Goal: Information Seeking & Learning: Learn about a topic

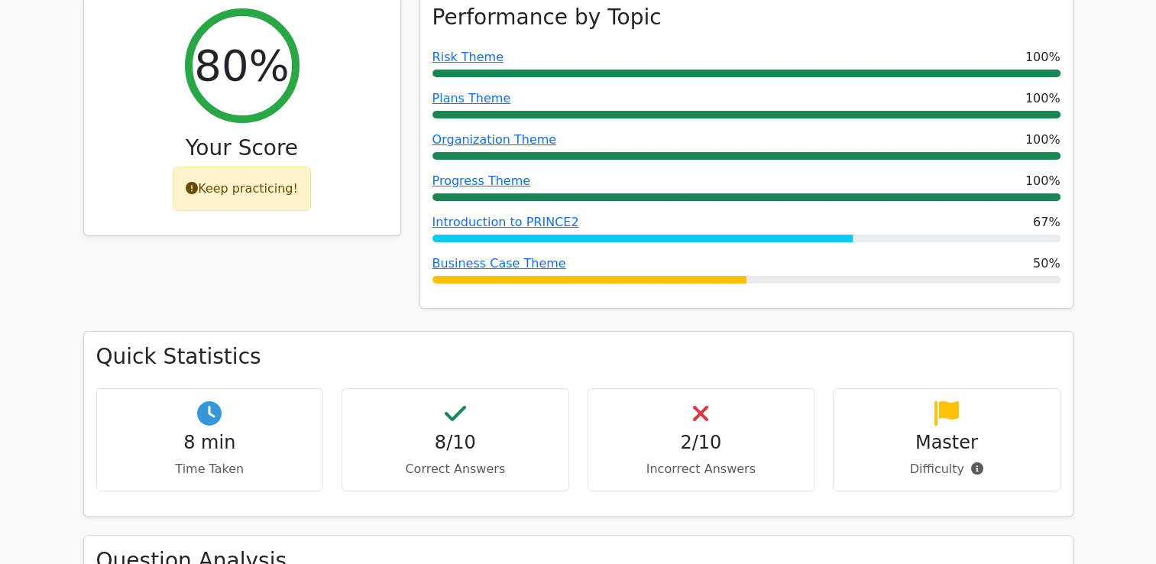
scroll to position [229, 0]
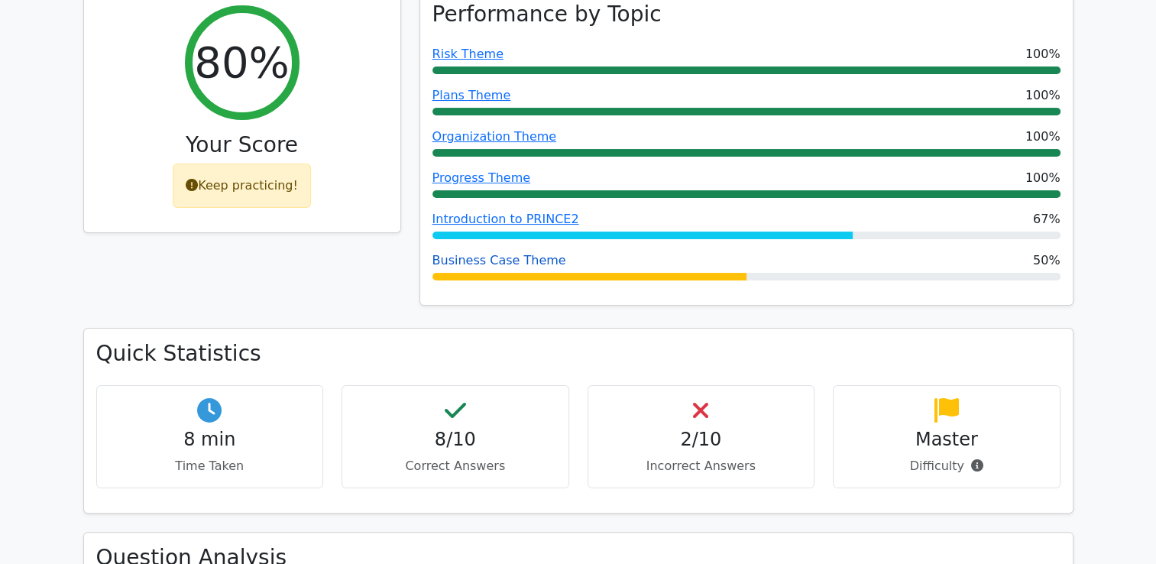
click at [487, 257] on link "Business Case Theme" at bounding box center [499, 260] width 134 height 15
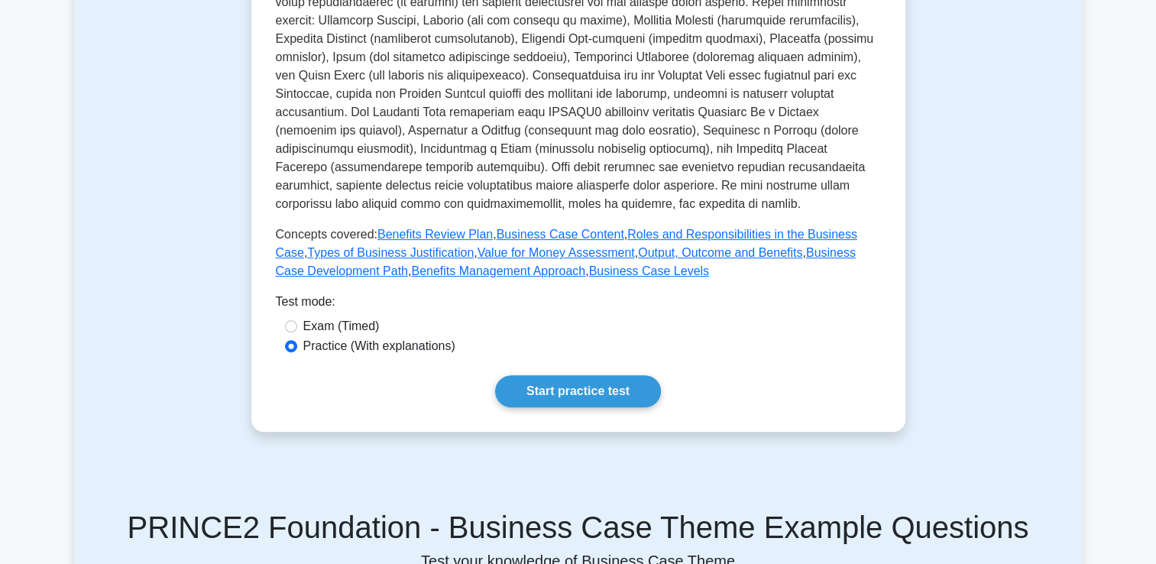
scroll to position [611, 0]
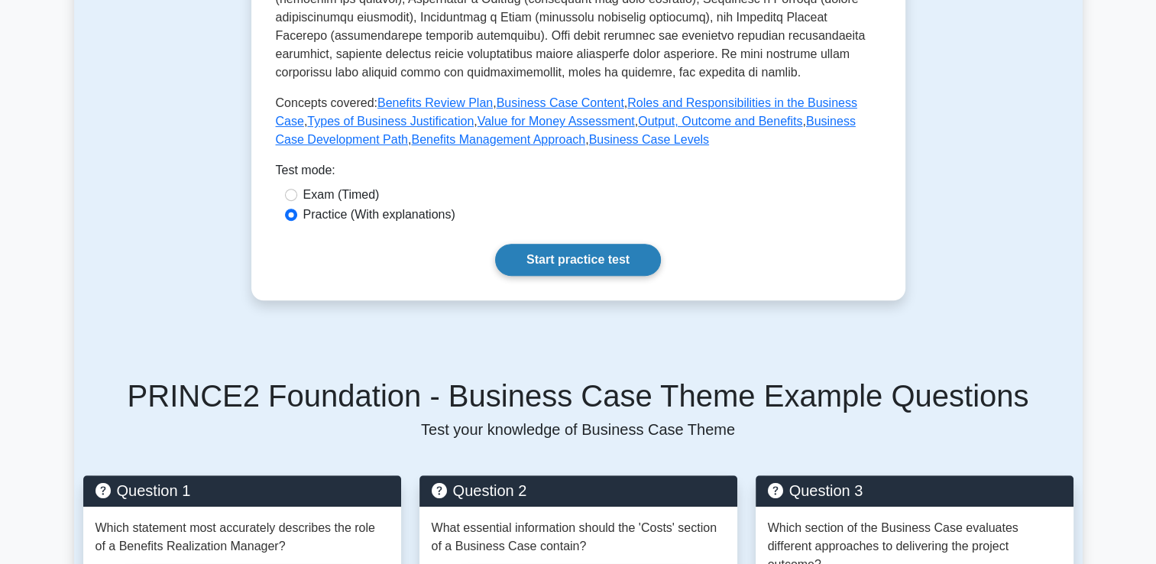
click at [618, 254] on link "Start practice test" at bounding box center [578, 260] width 166 height 32
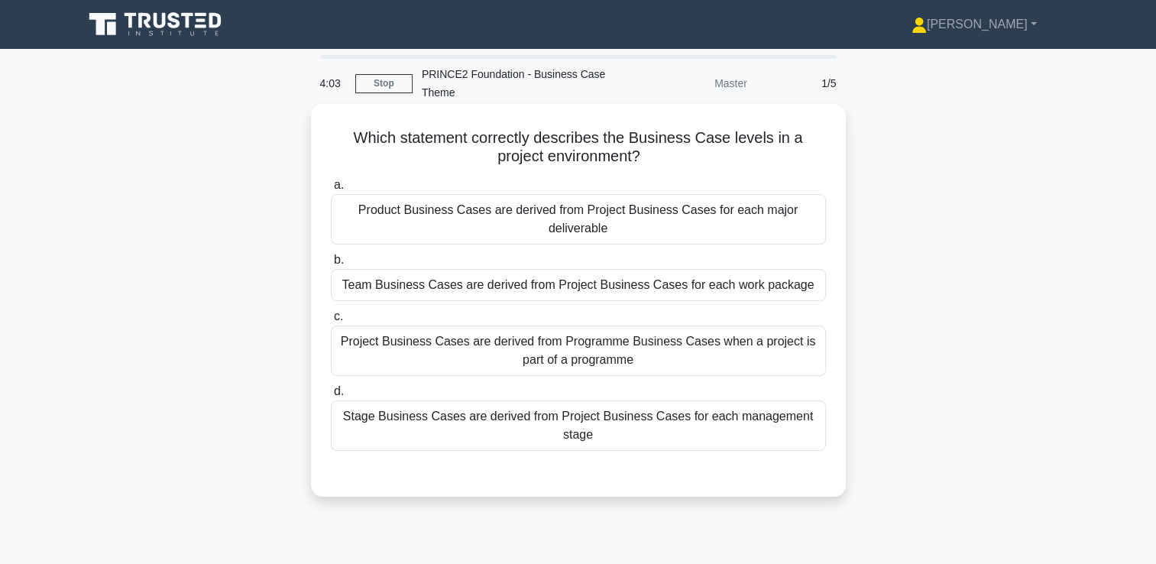
click at [623, 213] on div "Product Business Cases are derived from Project Business Cases for each major d…" at bounding box center [578, 219] width 495 height 50
click at [331, 190] on input "a. Product Business Cases are derived from Project Business Cases for each majo…" at bounding box center [331, 185] width 0 height 10
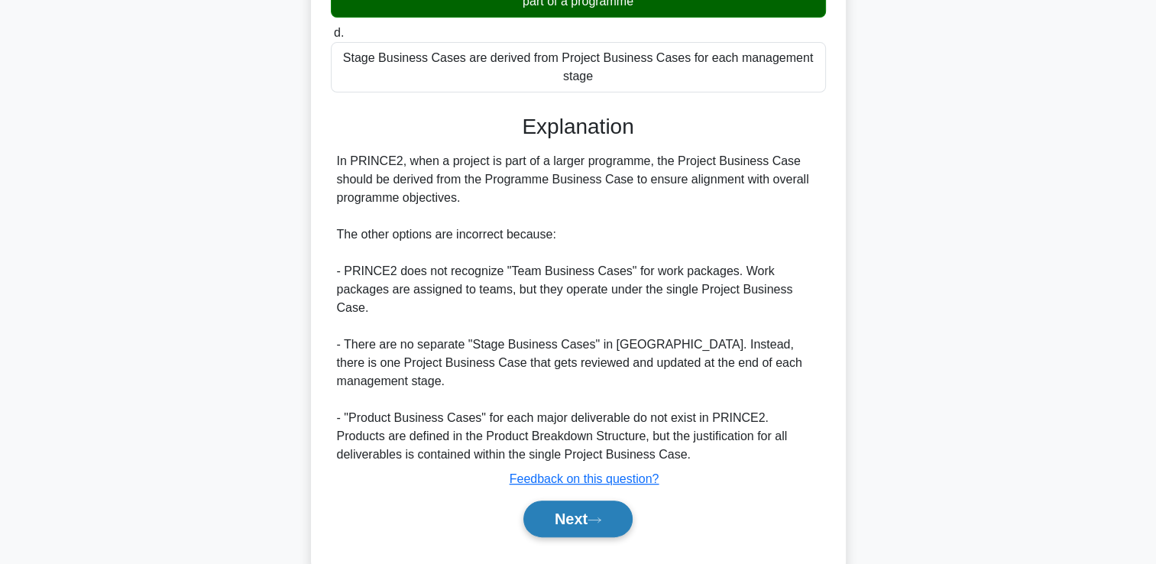
click at [622, 500] on button "Next" at bounding box center [577, 518] width 109 height 37
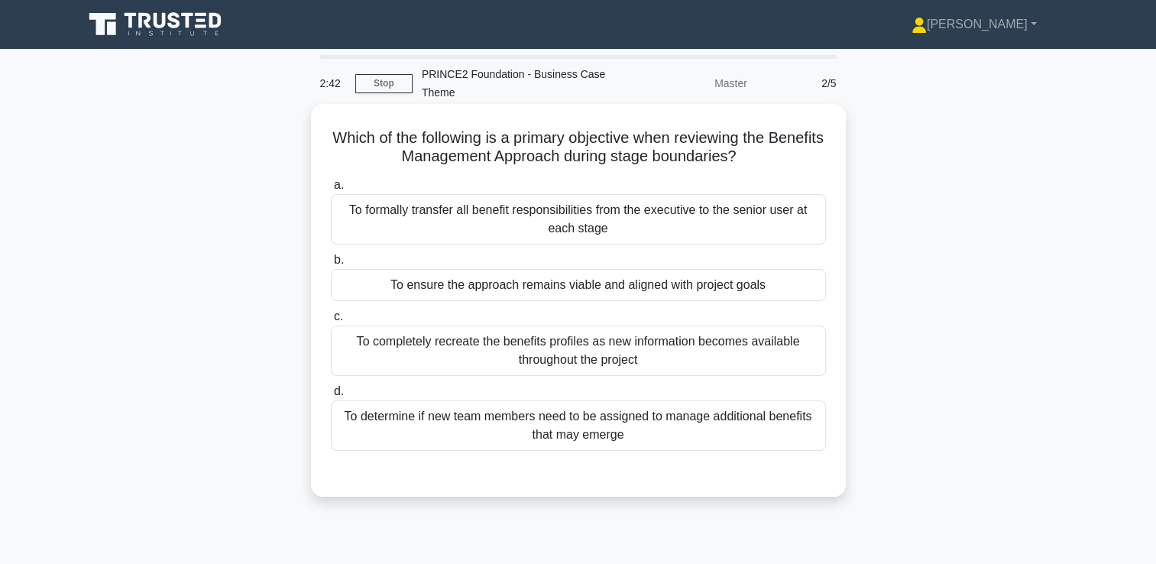
click at [674, 292] on div "To ensure the approach remains viable and aligned with project goals" at bounding box center [578, 285] width 495 height 32
click at [331, 265] on input "b. To ensure the approach remains viable and aligned with project goals" at bounding box center [331, 260] width 0 height 10
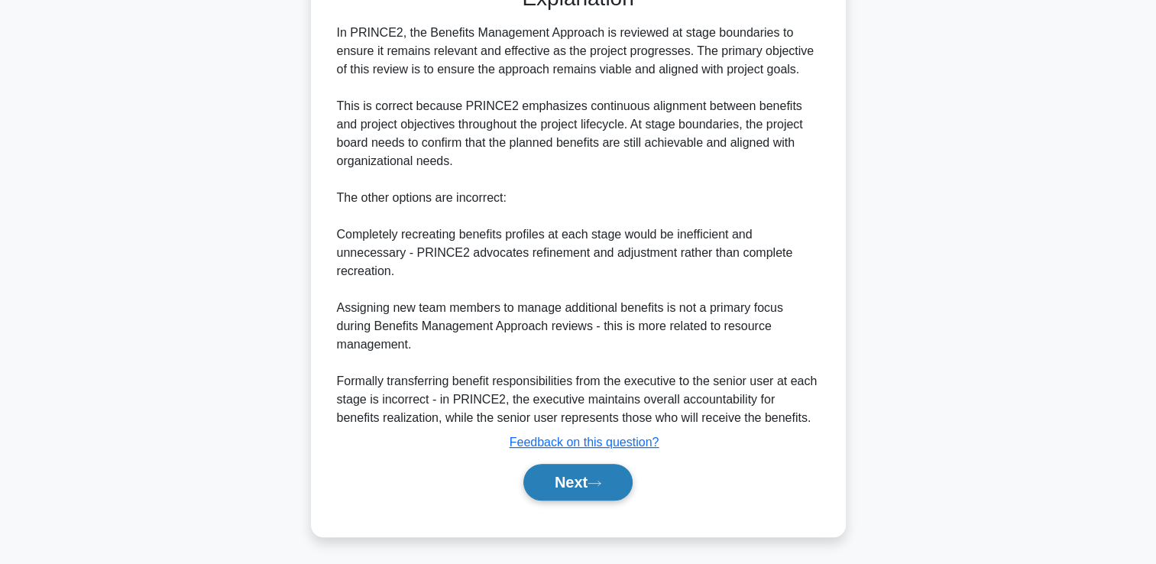
click at [577, 481] on button "Next" at bounding box center [577, 482] width 109 height 37
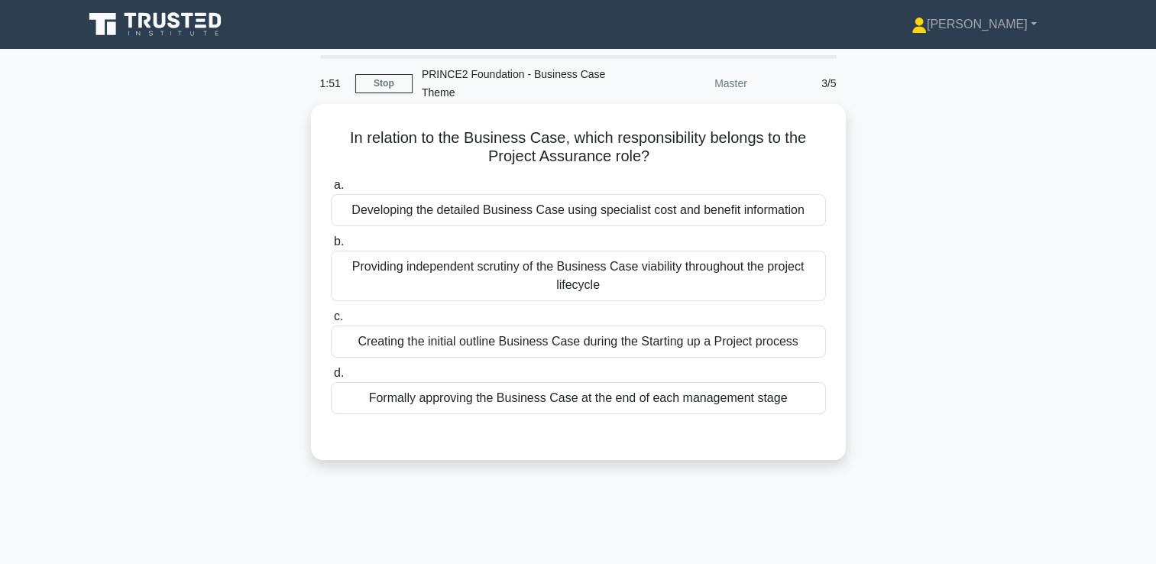
click at [600, 281] on div "Providing independent scrutiny of the Business Case viability throughout the pr…" at bounding box center [578, 276] width 495 height 50
click at [331, 247] on input "b. Providing independent scrutiny of the Business Case viability throughout the…" at bounding box center [331, 242] width 0 height 10
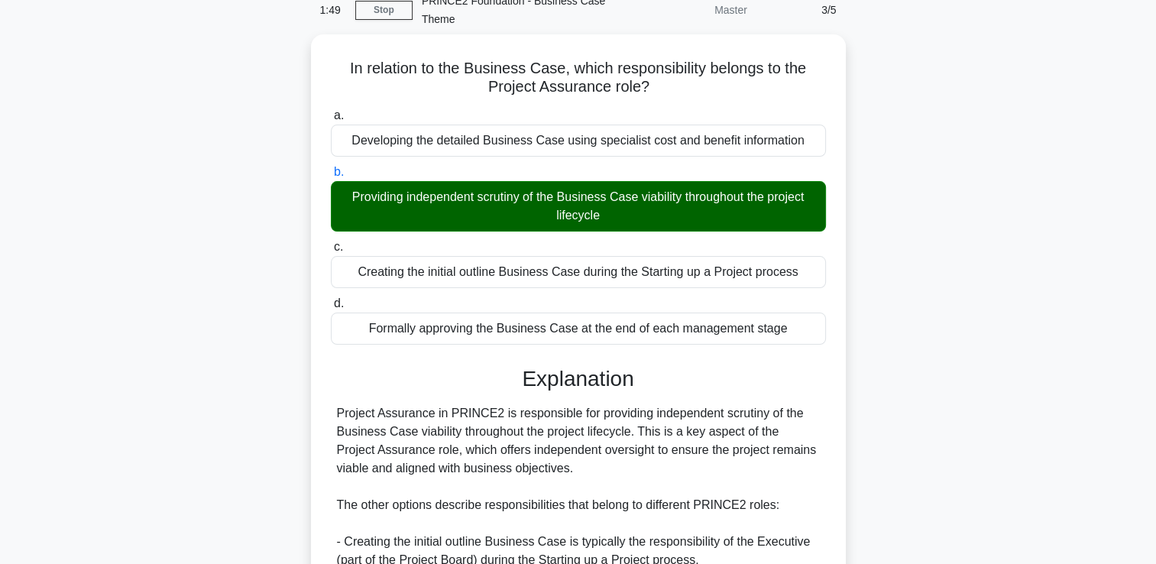
scroll to position [382, 0]
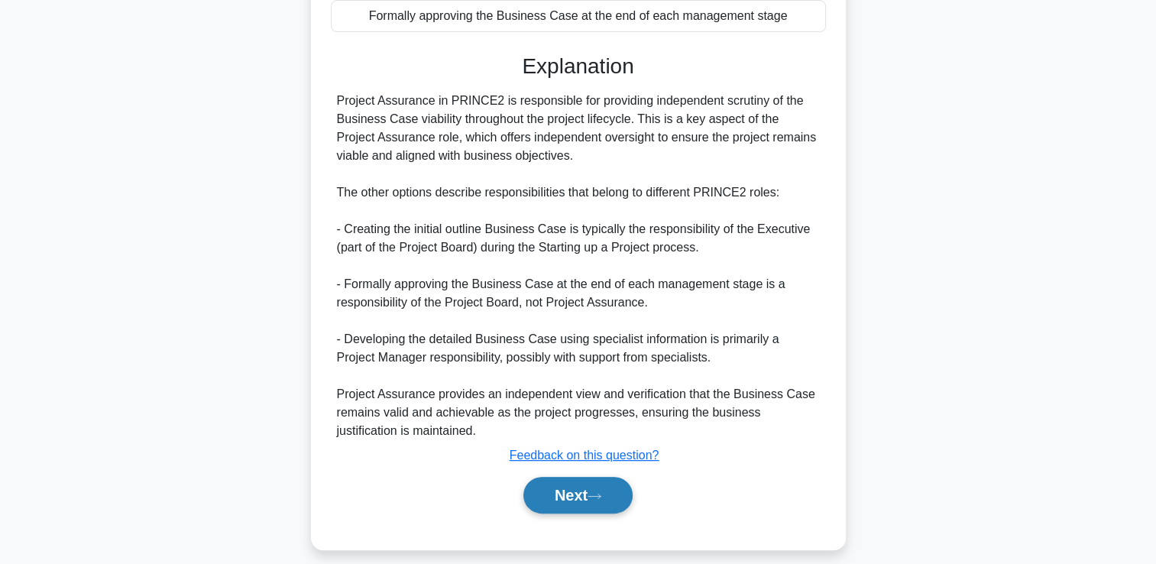
click at [579, 490] on button "Next" at bounding box center [577, 495] width 109 height 37
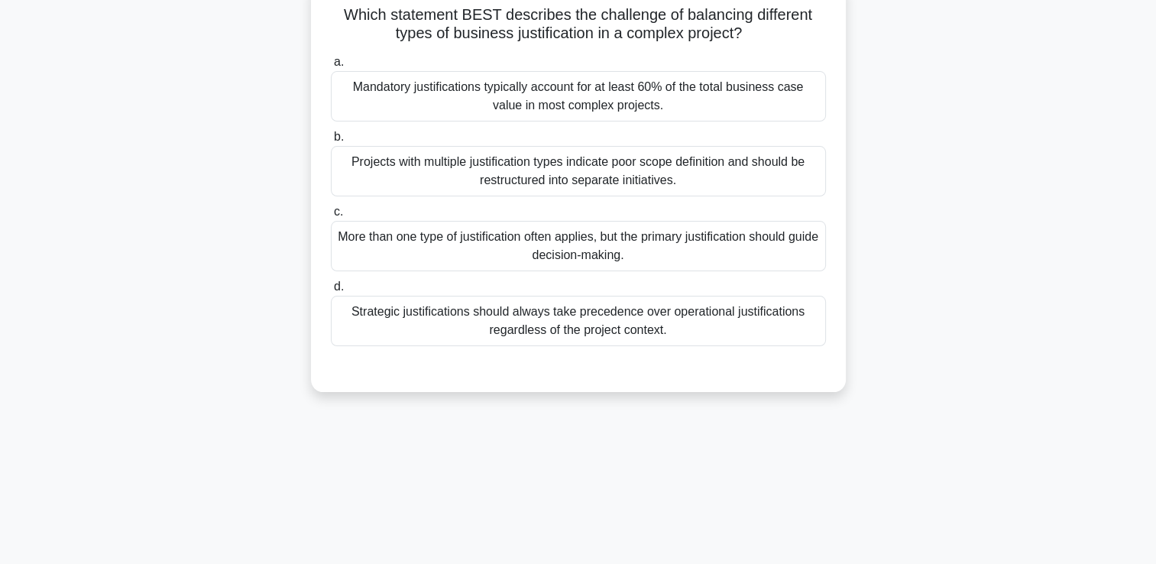
scroll to position [76, 0]
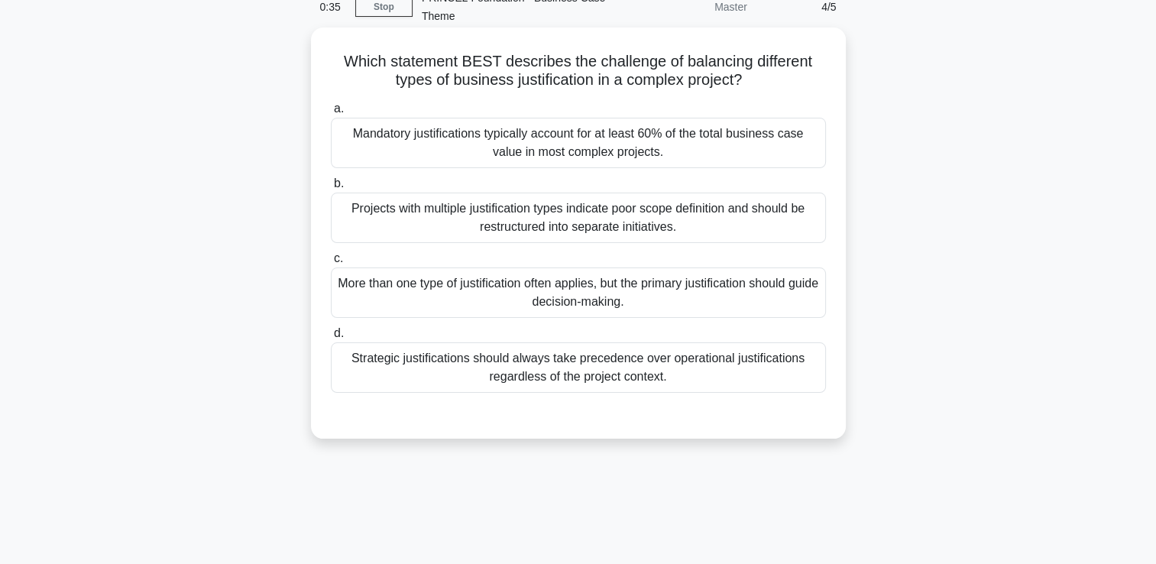
click at [635, 286] on div "More than one type of justification often applies, but the primary justificatio…" at bounding box center [578, 292] width 495 height 50
click at [331, 264] on input "c. More than one type of justification often applies, but the primary justifica…" at bounding box center [331, 259] width 0 height 10
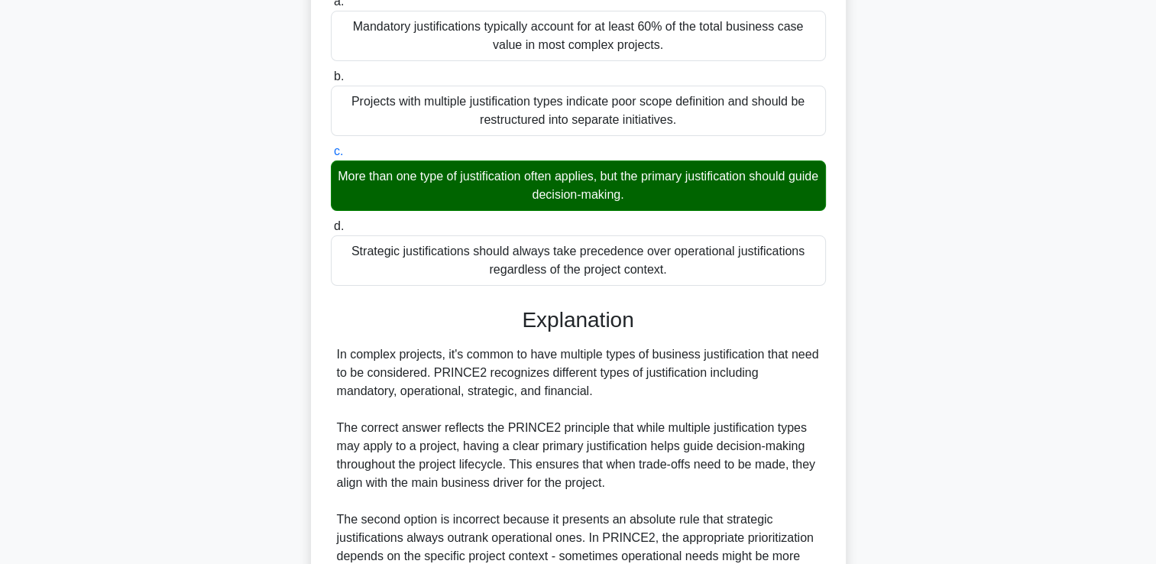
scroll to position [458, 0]
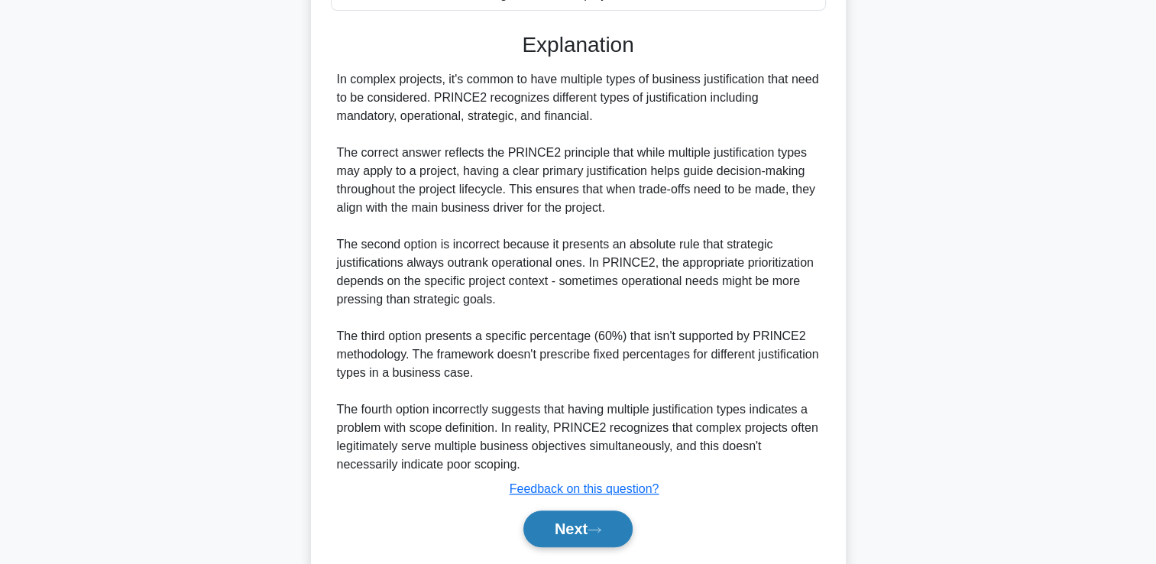
click at [572, 533] on button "Next" at bounding box center [577, 528] width 109 height 37
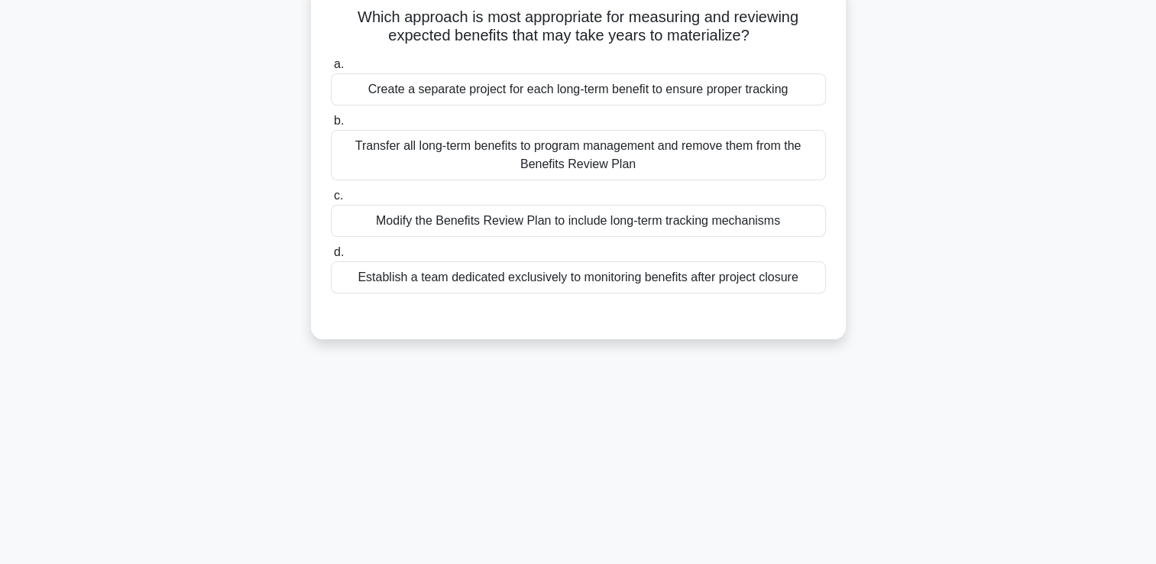
scroll to position [0, 0]
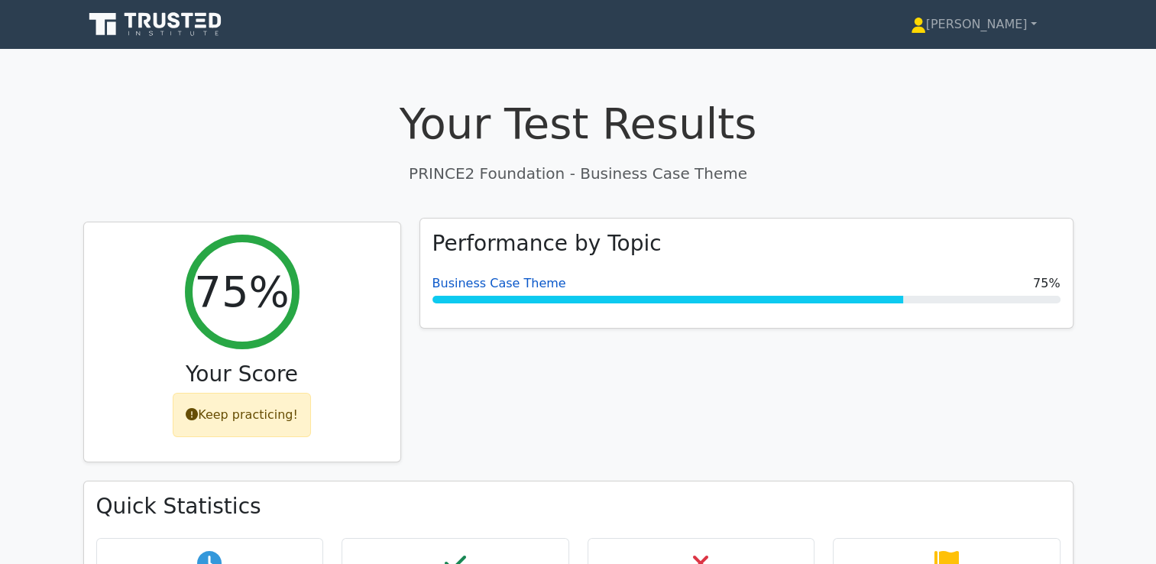
click at [472, 286] on link "Business Case Theme" at bounding box center [499, 283] width 134 height 15
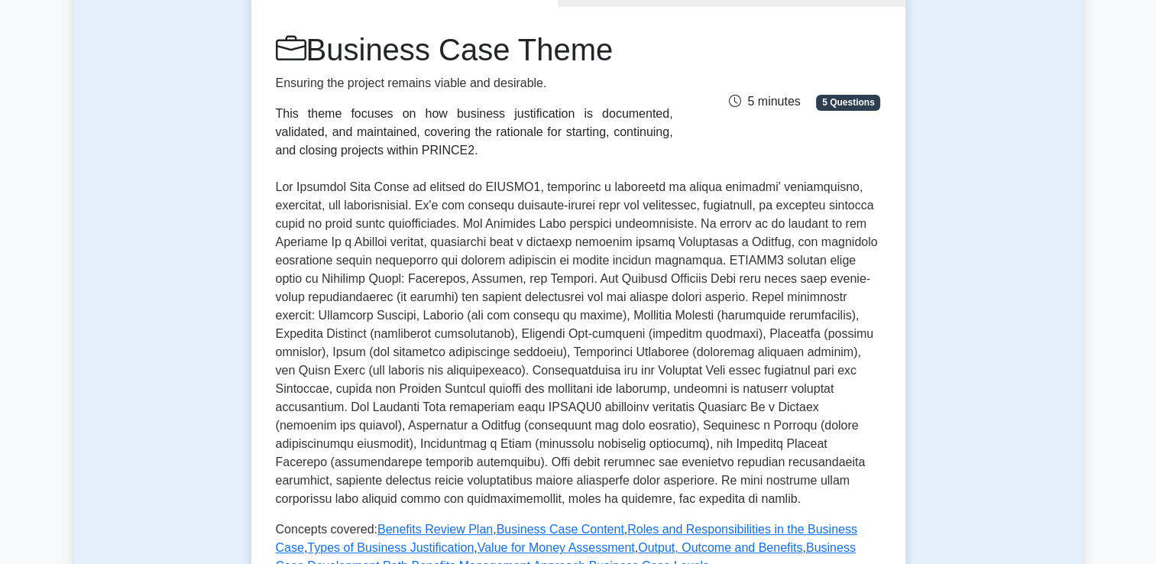
scroll to position [458, 0]
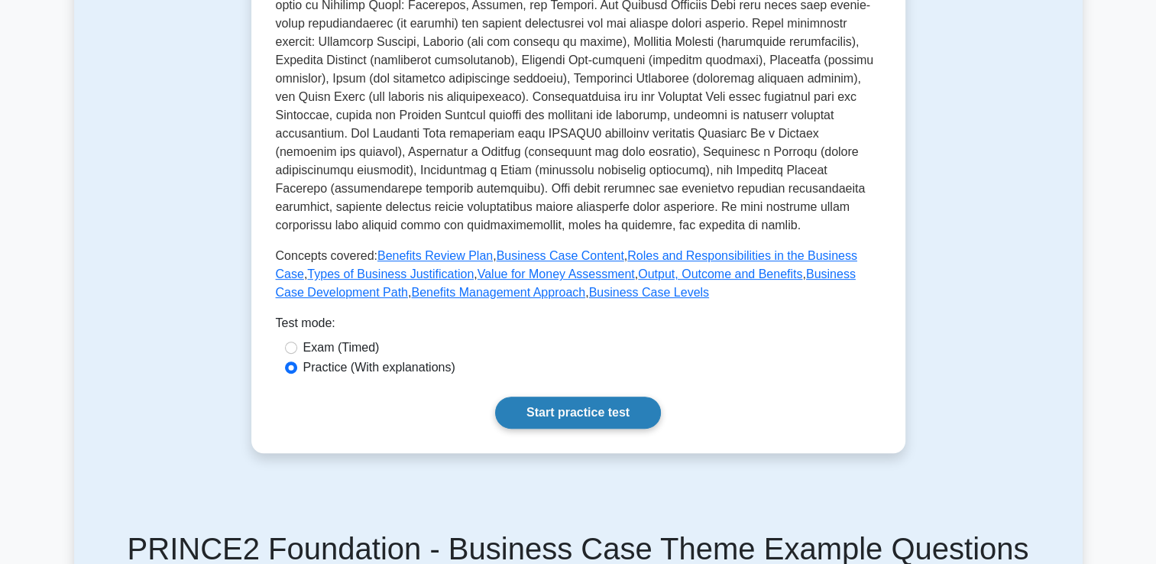
click at [574, 408] on link "Start practice test" at bounding box center [578, 412] width 166 height 32
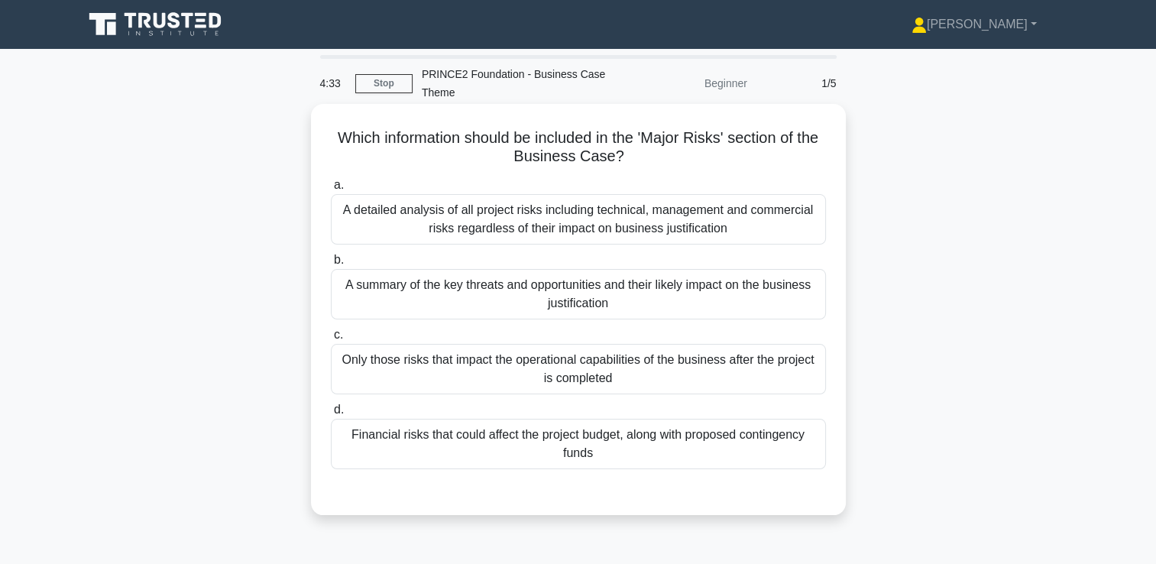
click at [629, 304] on div "A summary of the key threats and opportunities and their likely impact on the b…" at bounding box center [578, 294] width 495 height 50
click at [331, 265] on input "b. A summary of the key threats and opportunities and their likely impact on th…" at bounding box center [331, 260] width 0 height 10
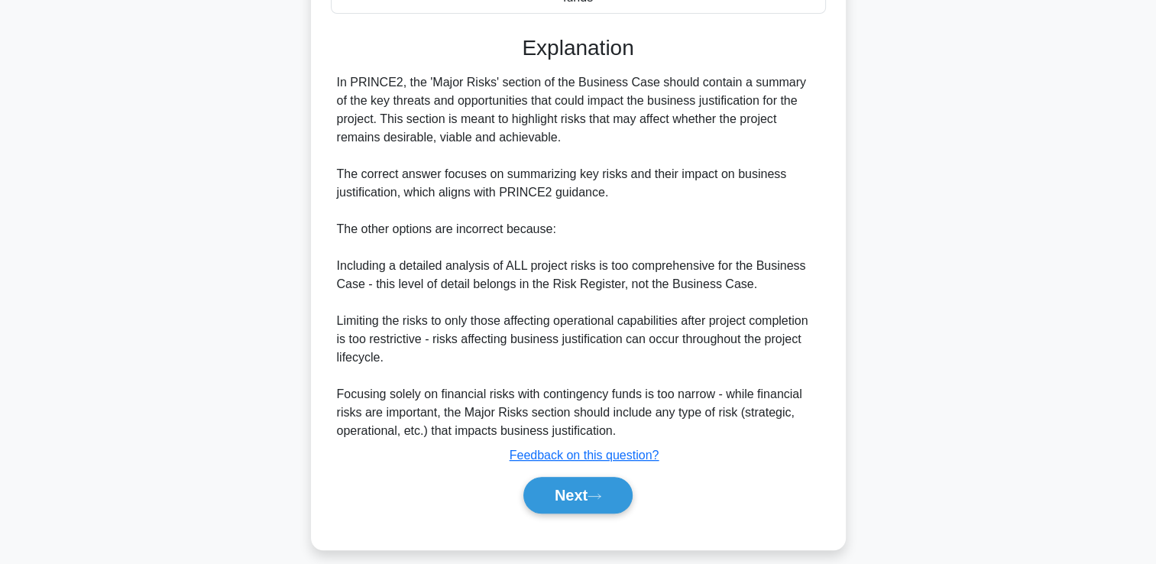
scroll to position [458, 0]
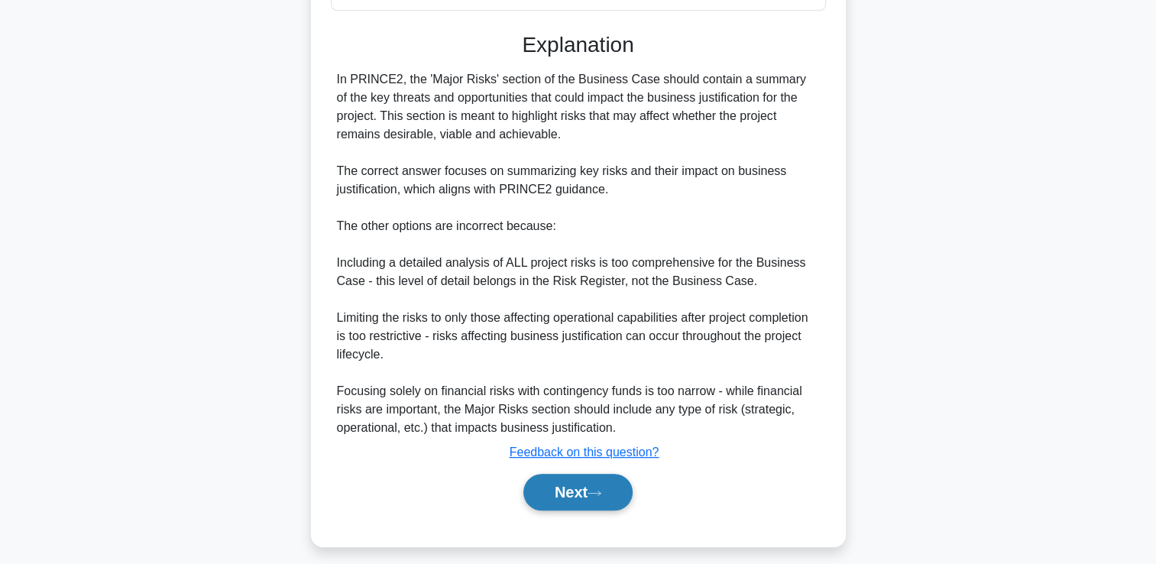
click at [572, 484] on button "Next" at bounding box center [577, 492] width 109 height 37
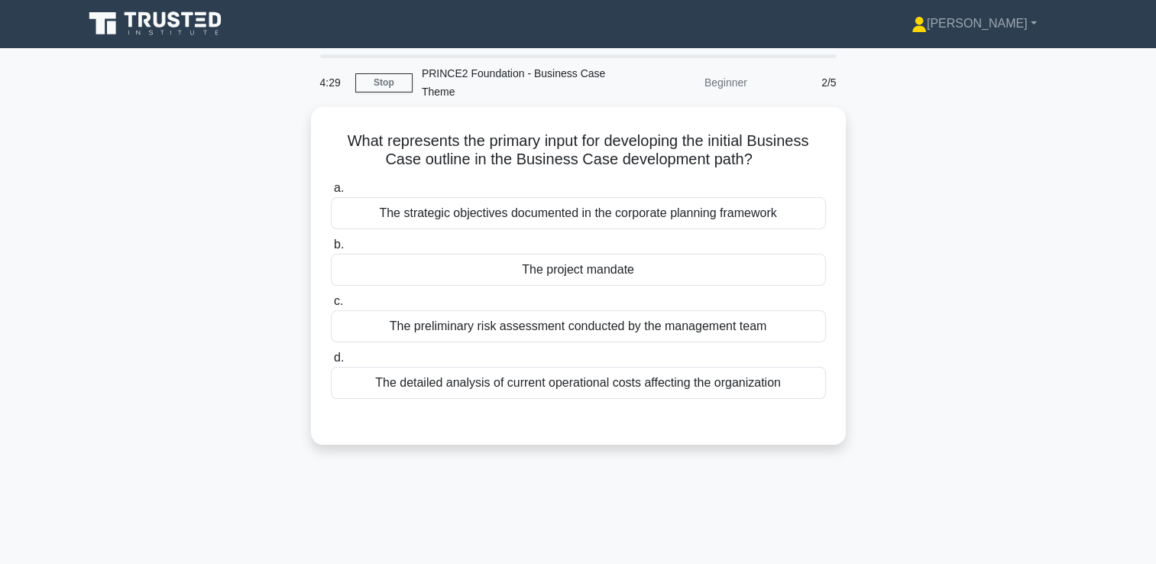
scroll to position [0, 0]
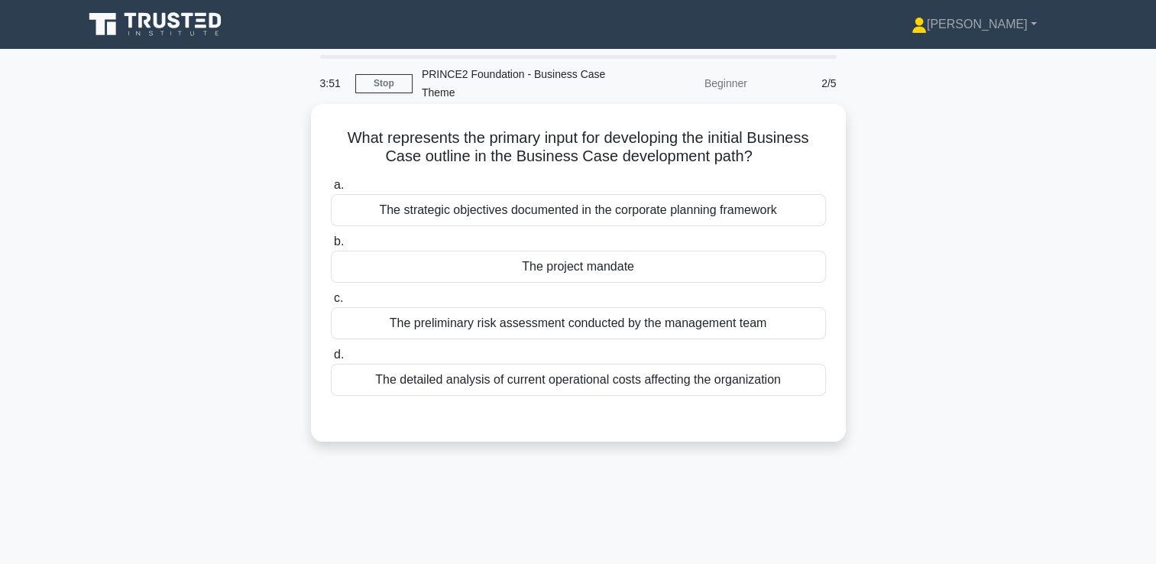
click at [624, 249] on label "b. The project mandate" at bounding box center [578, 257] width 495 height 50
click at [331, 247] on input "b. The project mandate" at bounding box center [331, 242] width 0 height 10
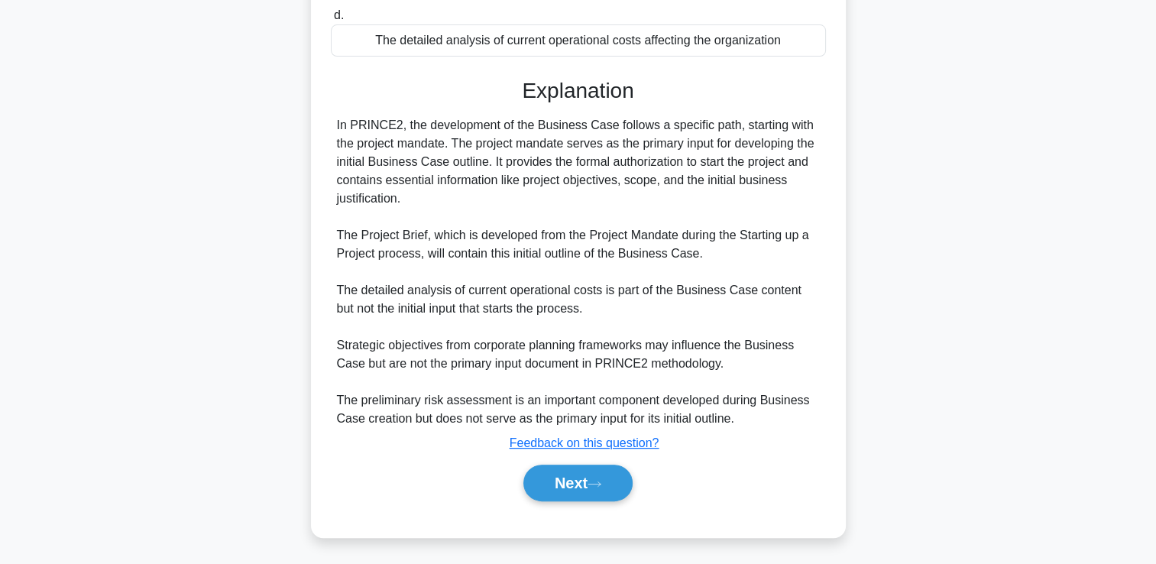
scroll to position [340, 0]
click at [577, 479] on button "Next" at bounding box center [577, 482] width 109 height 37
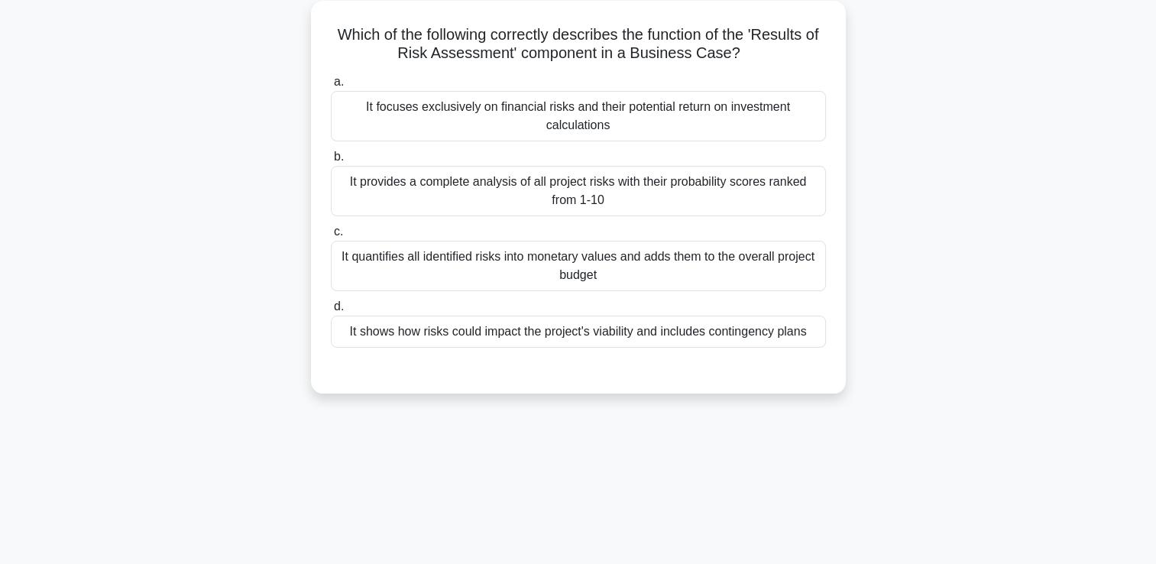
scroll to position [0, 0]
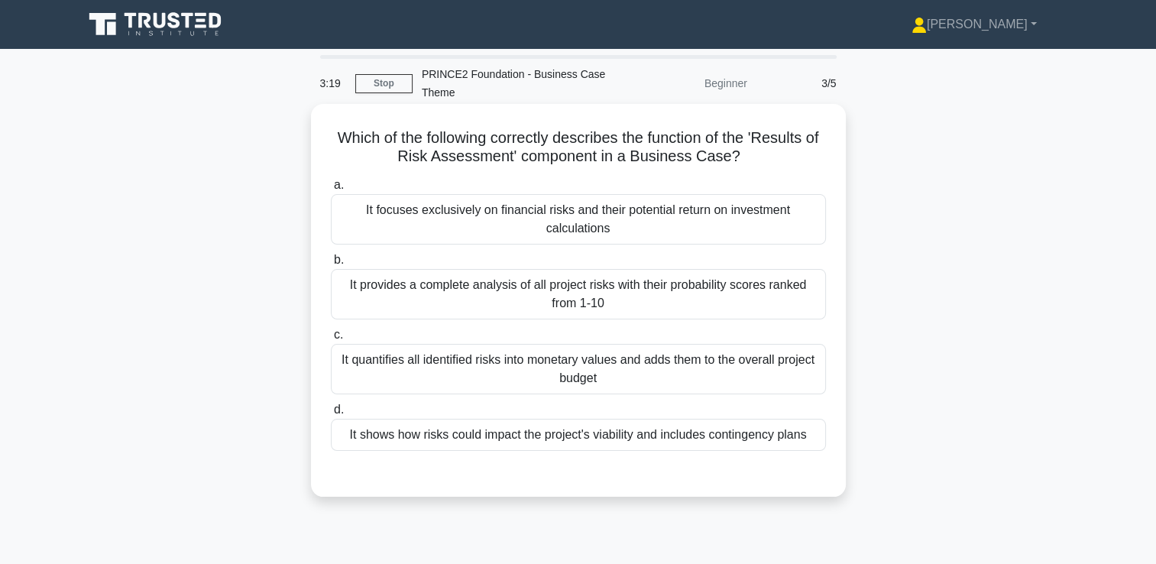
click at [708, 283] on div "It provides a complete analysis of all project risks with their probability sco…" at bounding box center [578, 294] width 495 height 50
click at [331, 265] on input "b. It provides a complete analysis of all project risks with their probability …" at bounding box center [331, 260] width 0 height 10
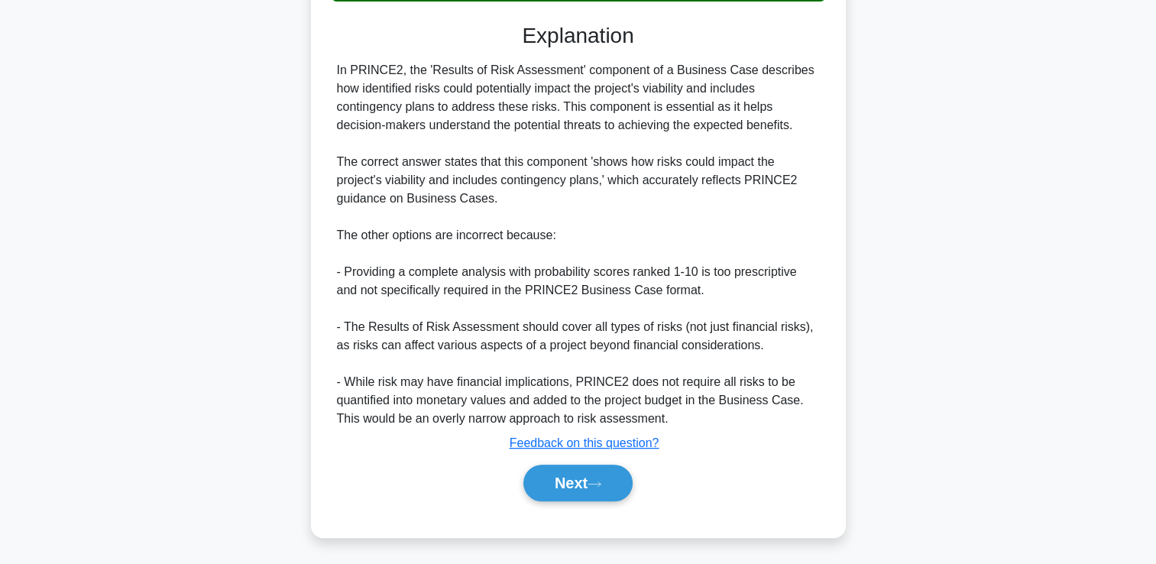
scroll to position [451, 0]
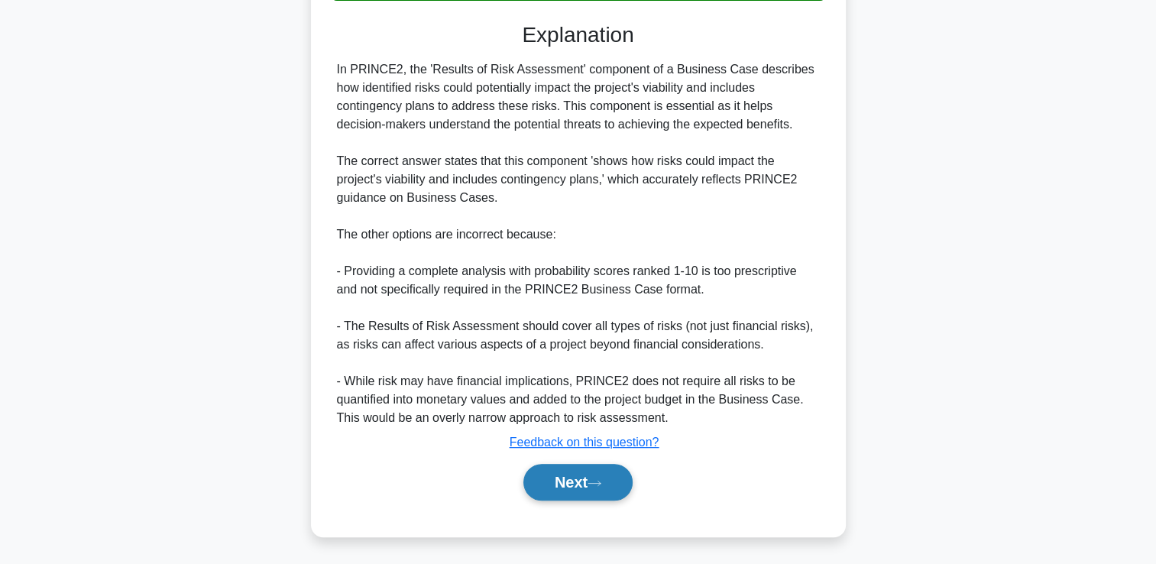
click at [587, 484] on button "Next" at bounding box center [577, 482] width 109 height 37
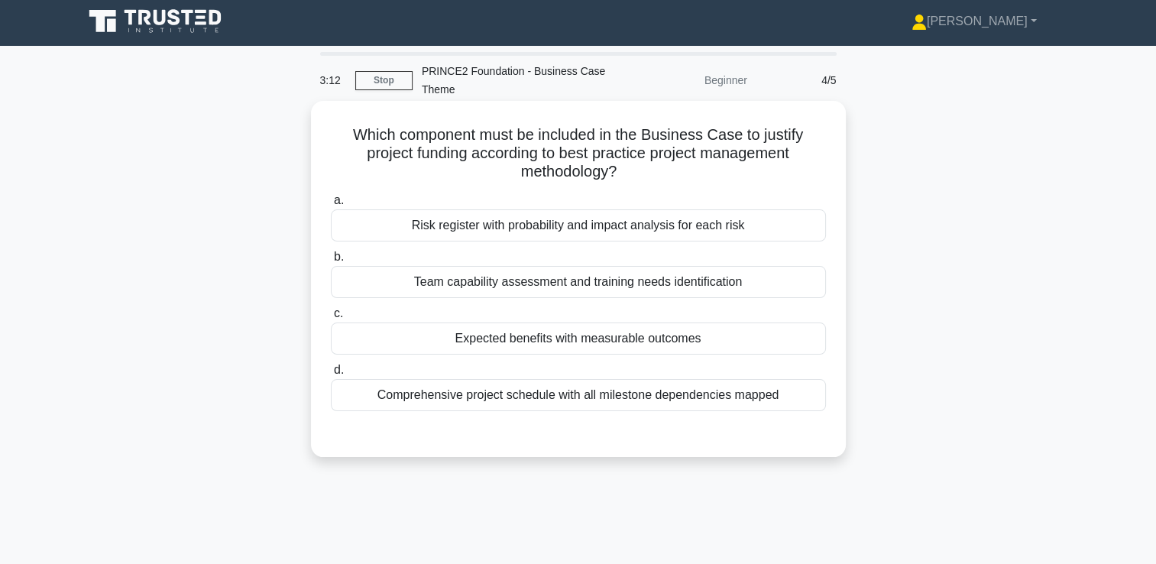
scroll to position [0, 0]
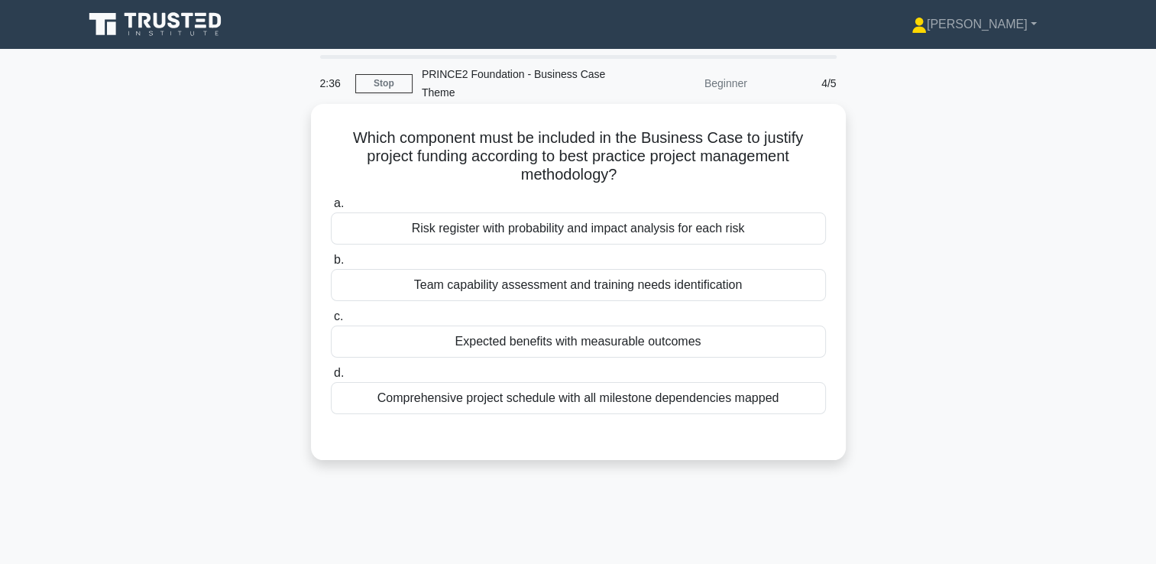
click at [553, 235] on div "Risk register with probability and impact analysis for each risk" at bounding box center [578, 228] width 495 height 32
click at [331, 209] on input "a. Risk register with probability and impact analysis for each risk" at bounding box center [331, 204] width 0 height 10
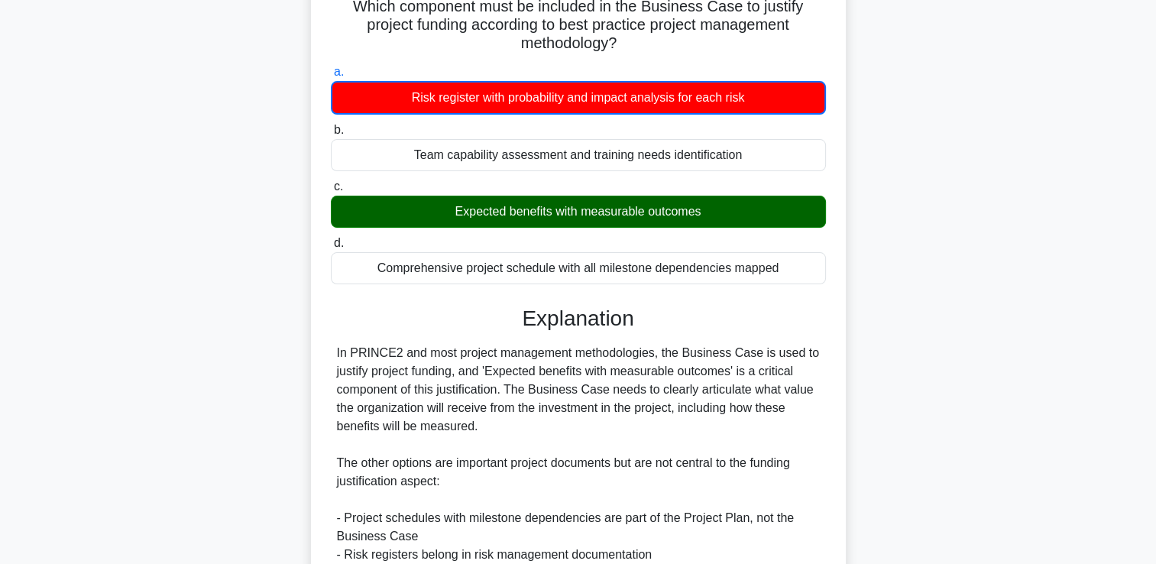
scroll to position [360, 0]
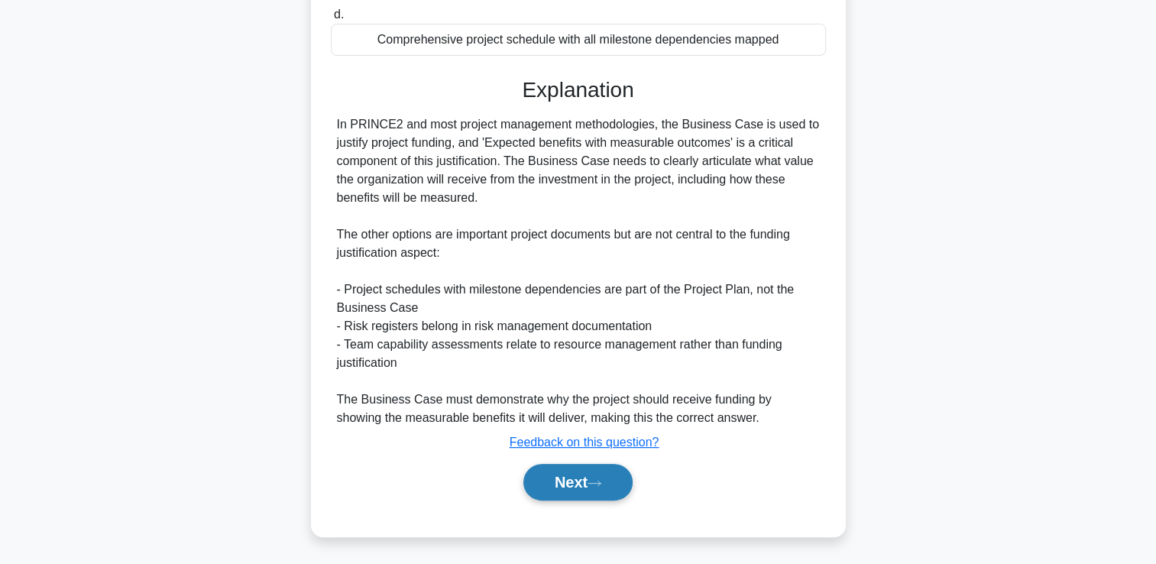
click at [578, 485] on button "Next" at bounding box center [577, 482] width 109 height 37
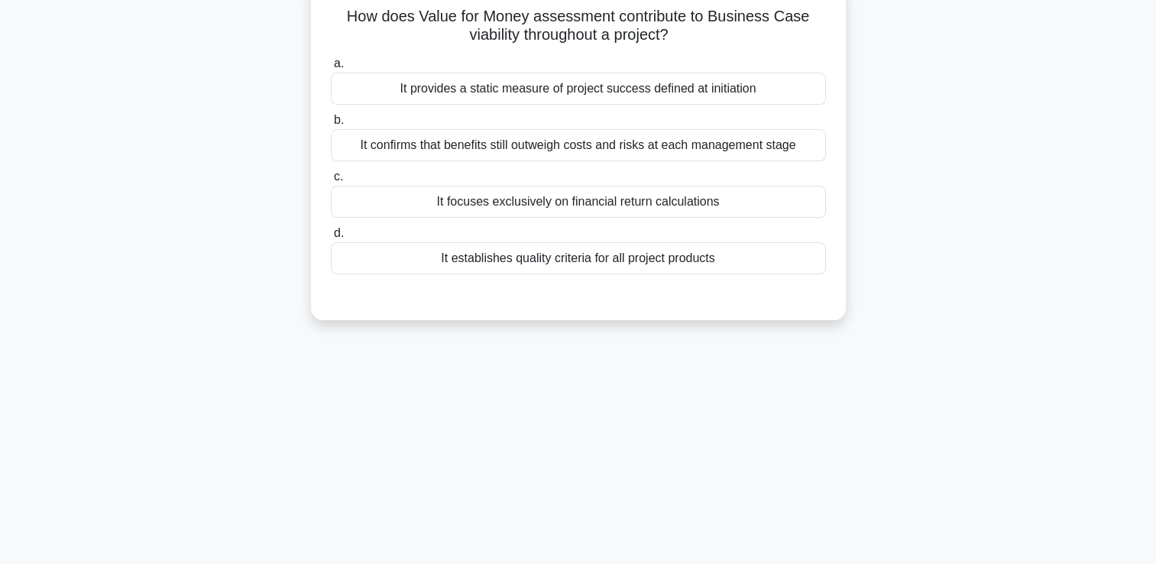
scroll to position [0, 0]
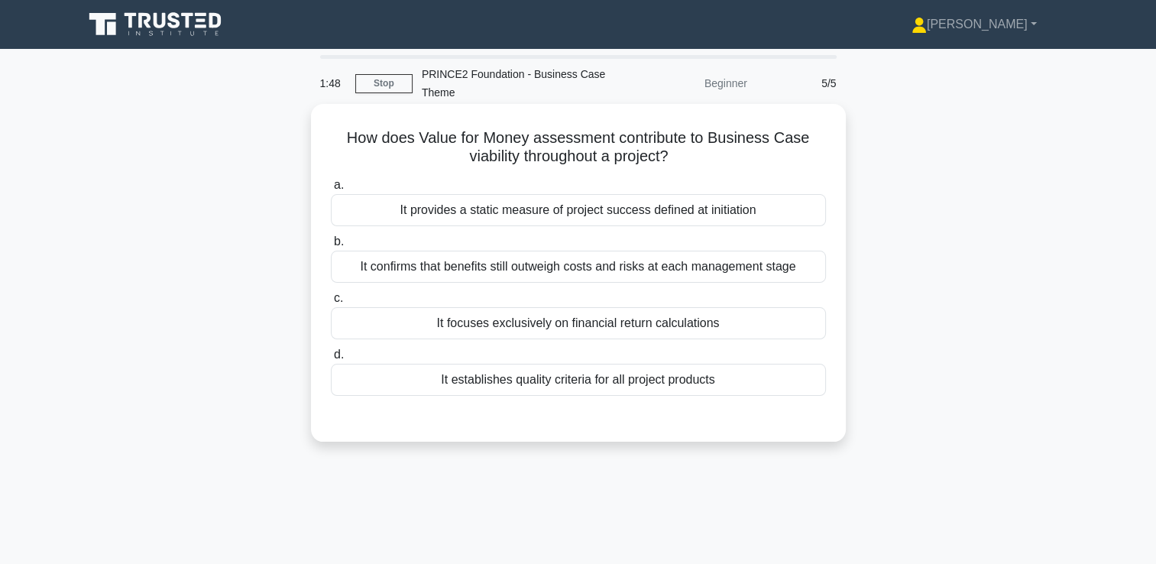
click at [580, 200] on div "It provides a static measure of project success defined at initiation" at bounding box center [578, 210] width 495 height 32
click at [331, 190] on input "a. It provides a static measure of project success defined at initiation" at bounding box center [331, 185] width 0 height 10
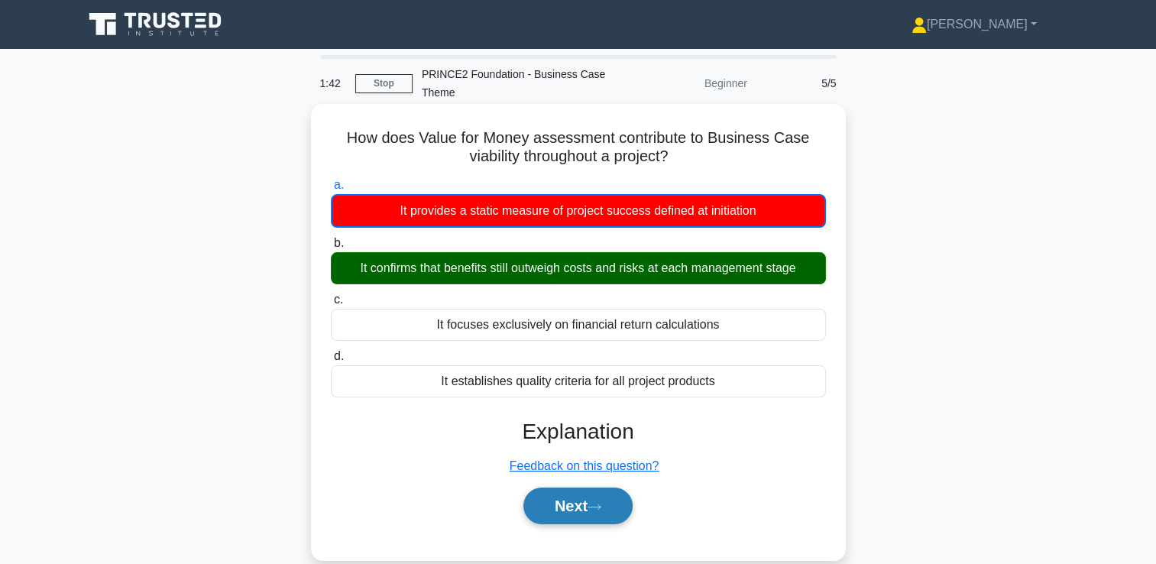
click at [575, 499] on button "Next" at bounding box center [577, 505] width 109 height 37
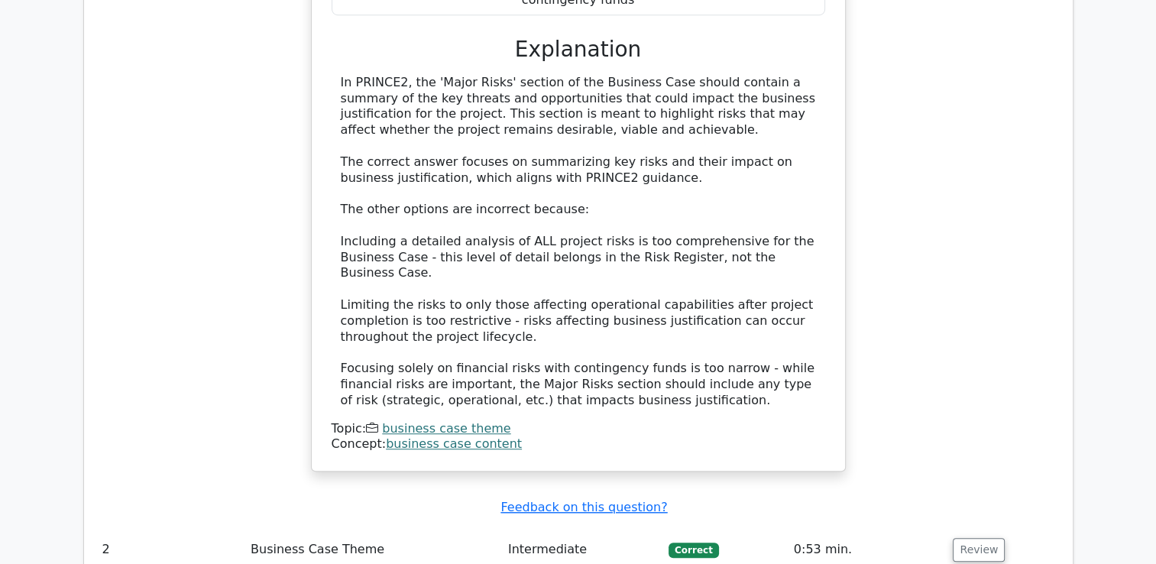
scroll to position [1375, 0]
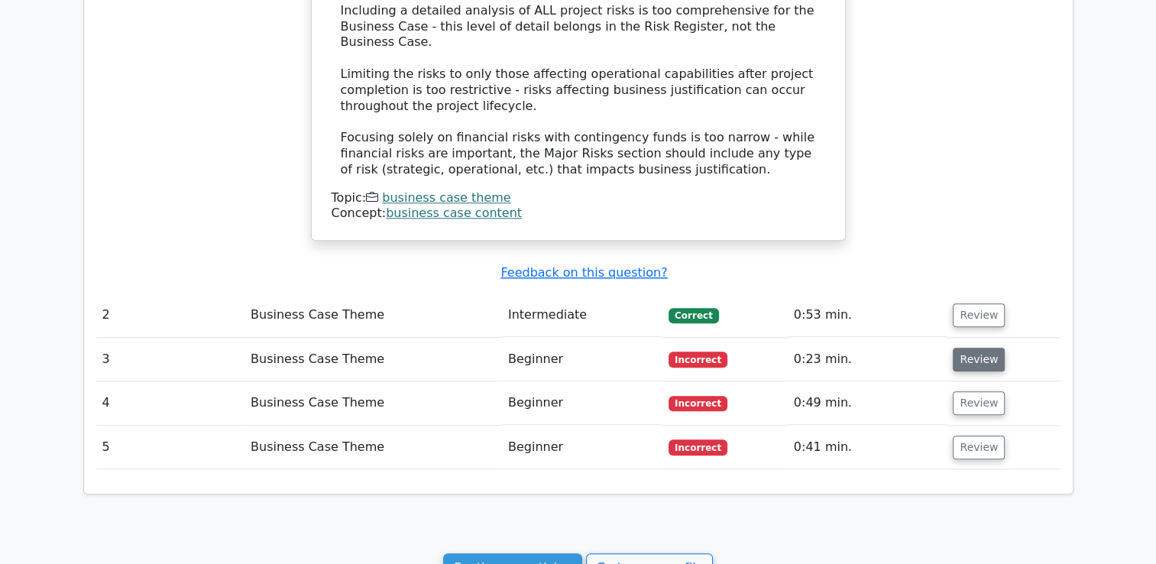
click at [986, 348] on button "Review" at bounding box center [979, 360] width 52 height 24
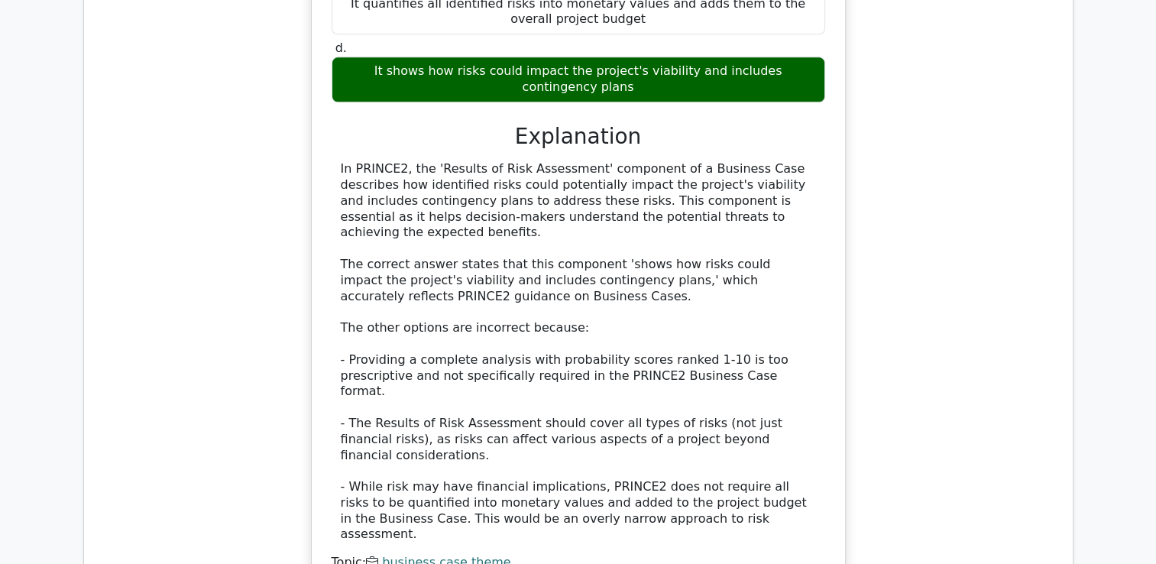
scroll to position [2139, 0]
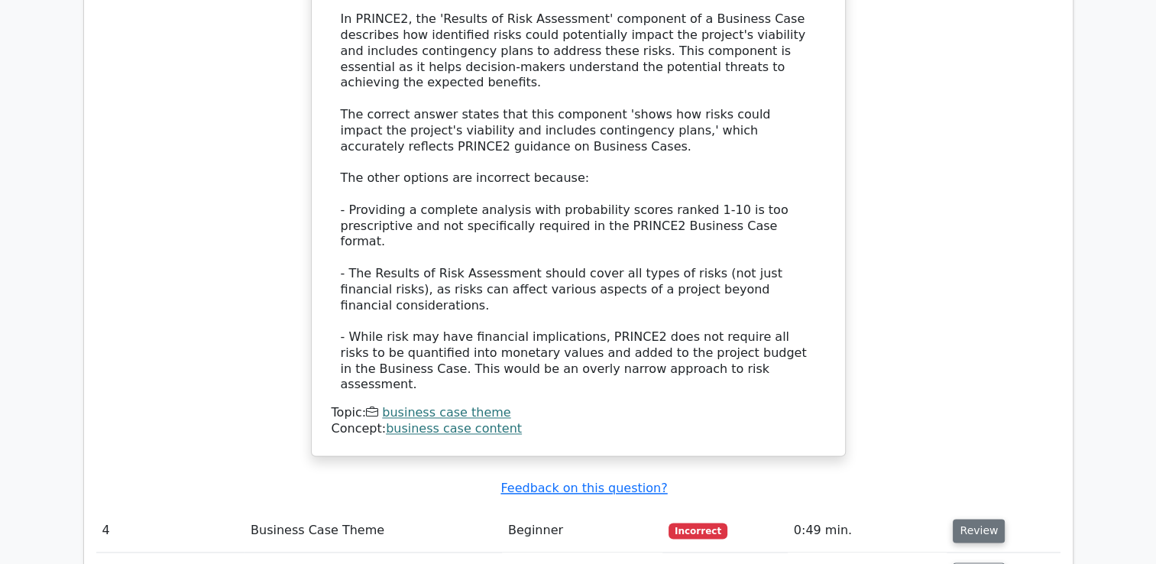
click at [983, 519] on button "Review" at bounding box center [979, 531] width 52 height 24
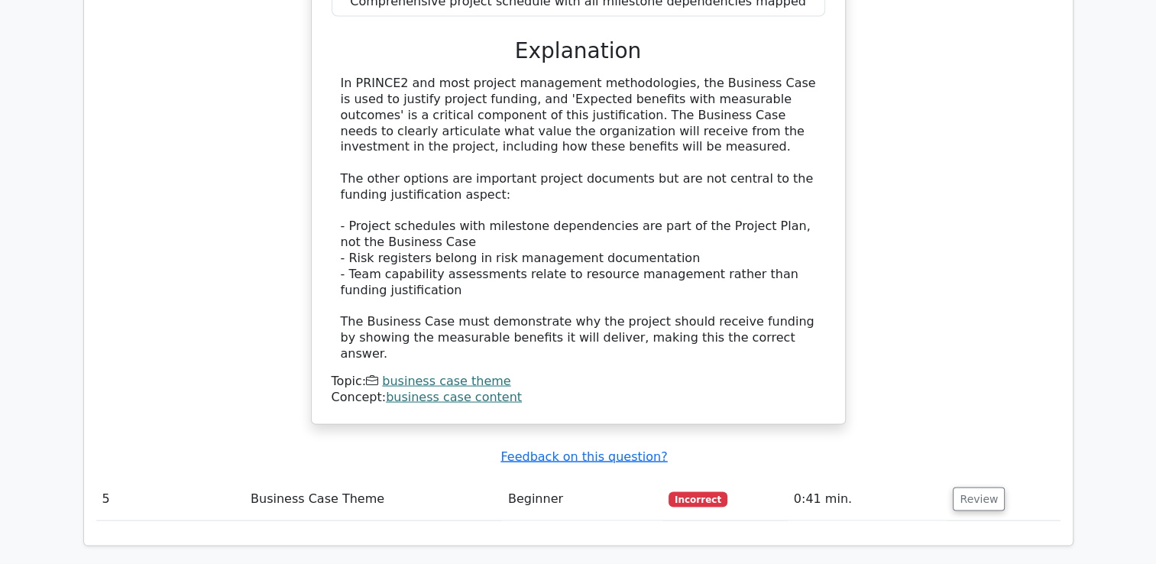
scroll to position [3055, 0]
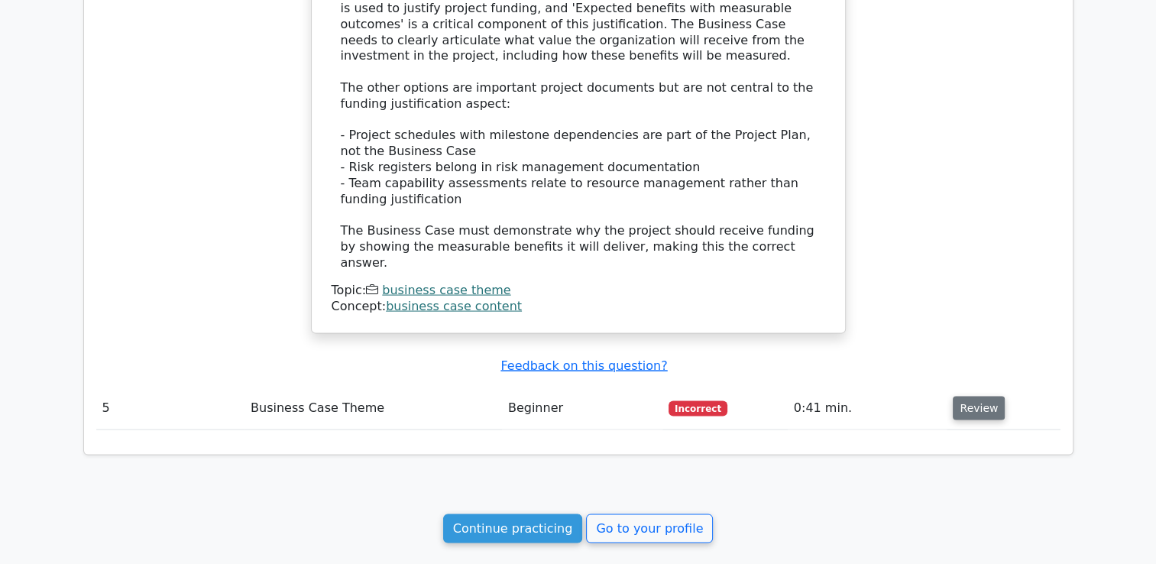
click at [979, 396] on button "Review" at bounding box center [979, 408] width 52 height 24
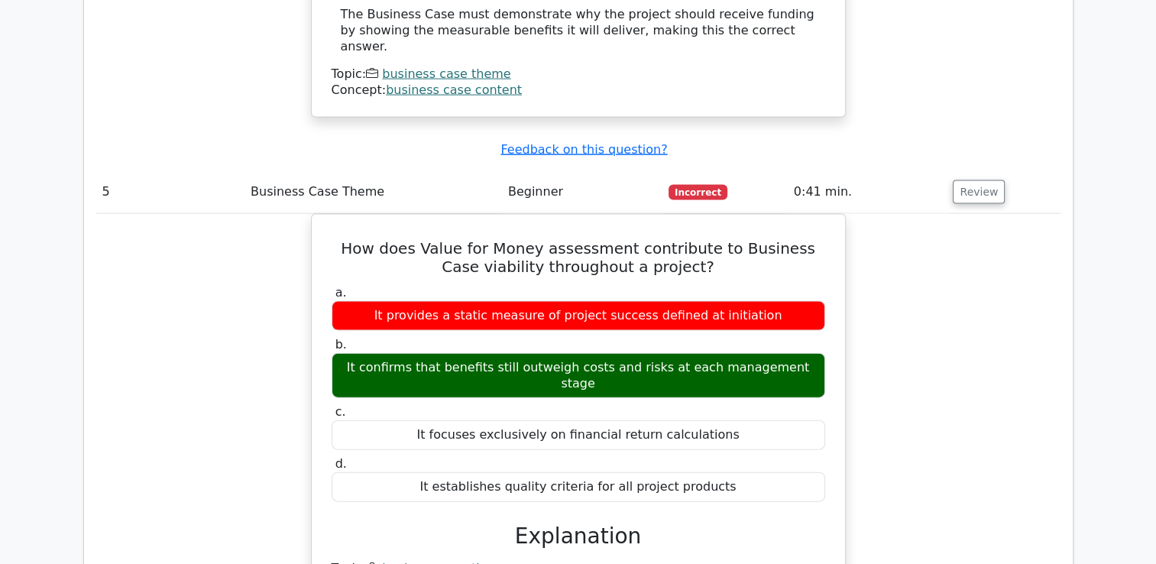
scroll to position [3437, 0]
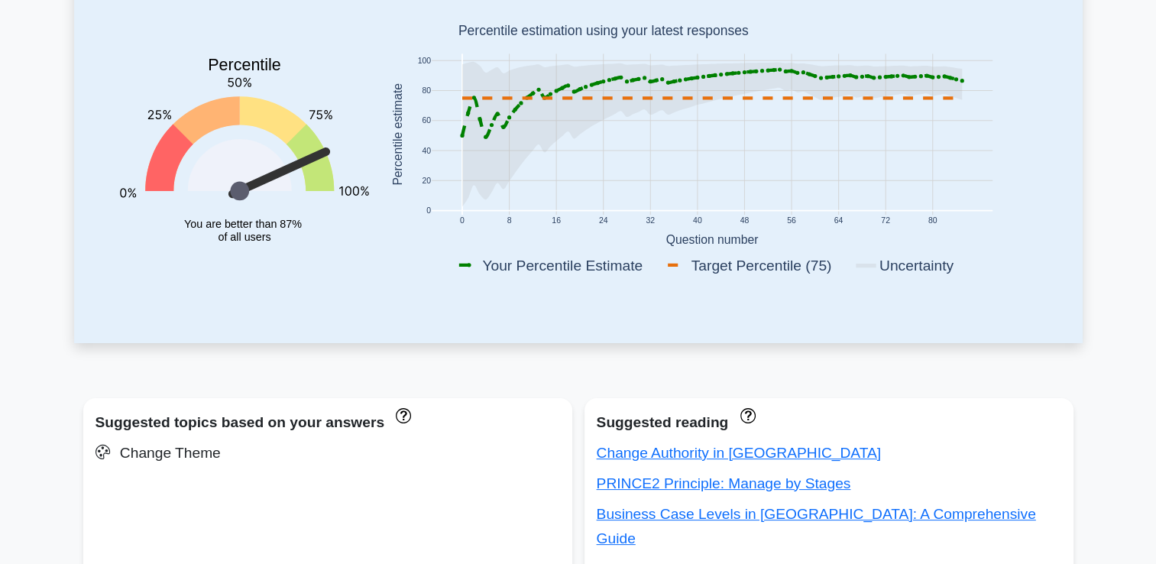
scroll to position [34, 0]
